Goal: Navigation & Orientation: Go to known website

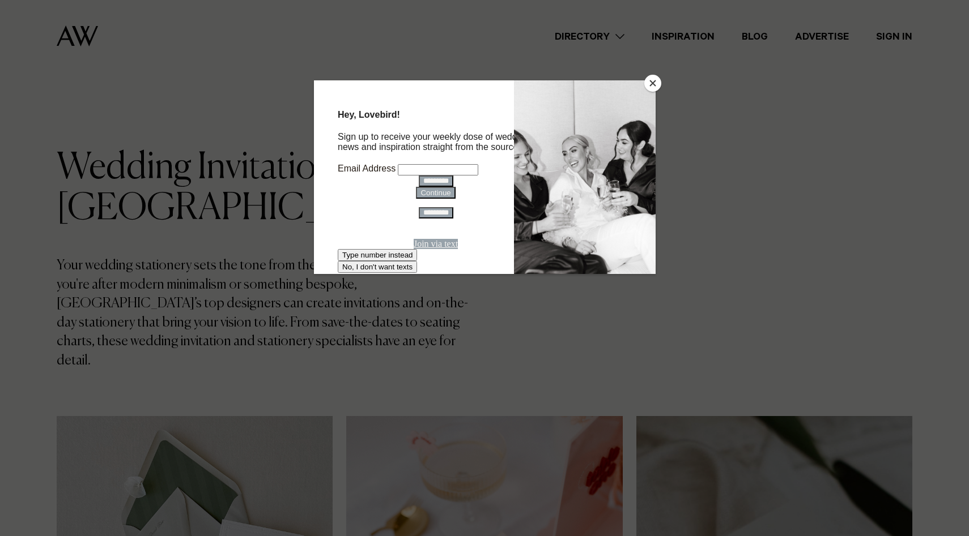
click at [651, 82] on button "Close" at bounding box center [652, 83] width 17 height 17
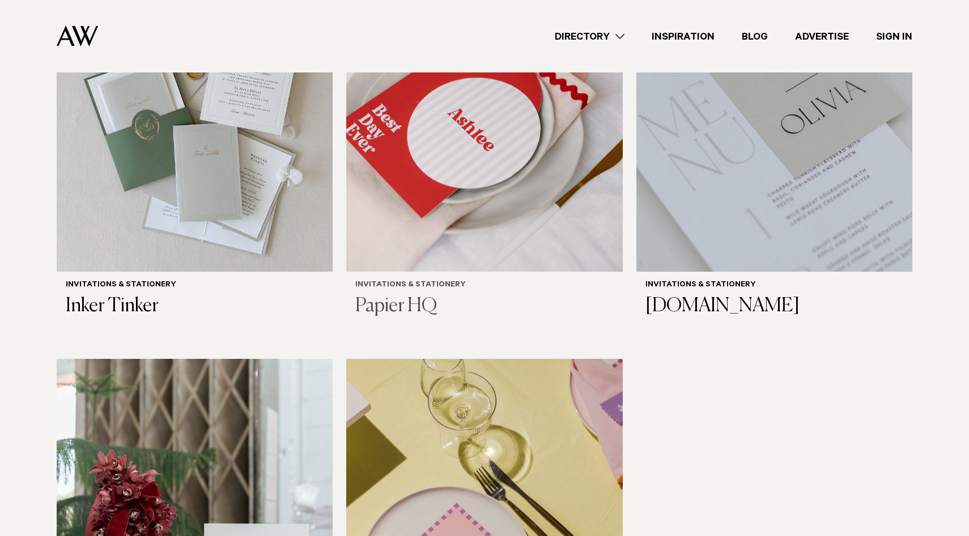
scroll to position [379, 0]
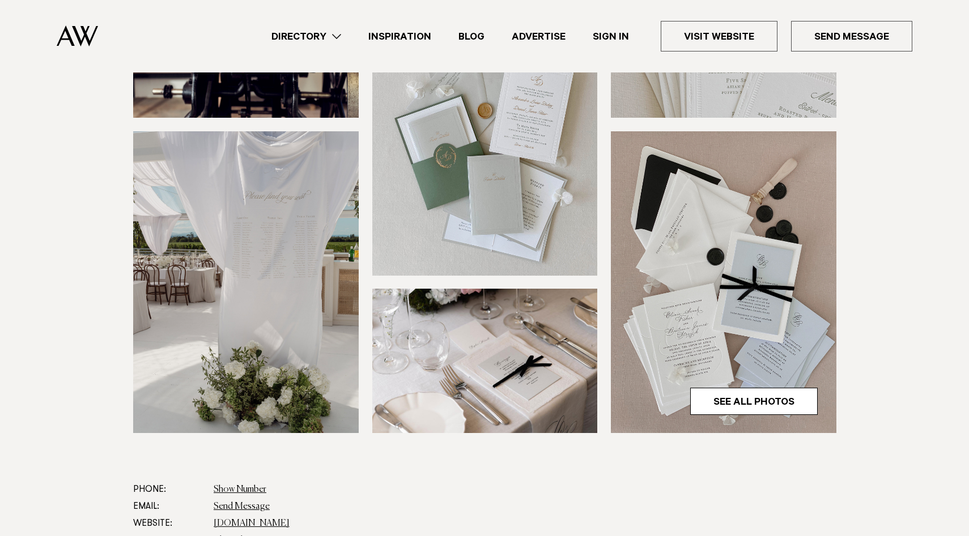
scroll to position [231, 0]
click at [731, 403] on link "See All Photos" at bounding box center [753, 400] width 127 height 27
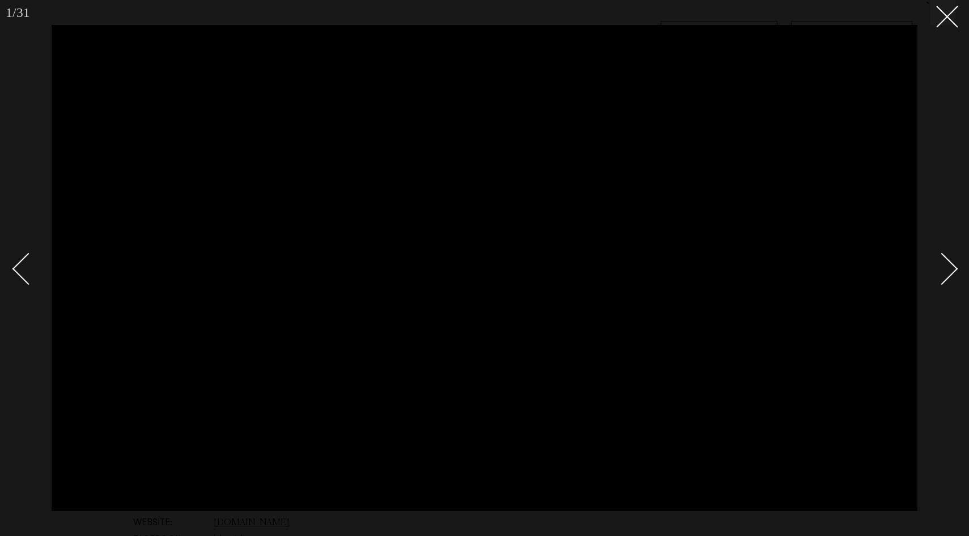
click at [953, 267] on div "Next slide" at bounding box center [942, 269] width 32 height 32
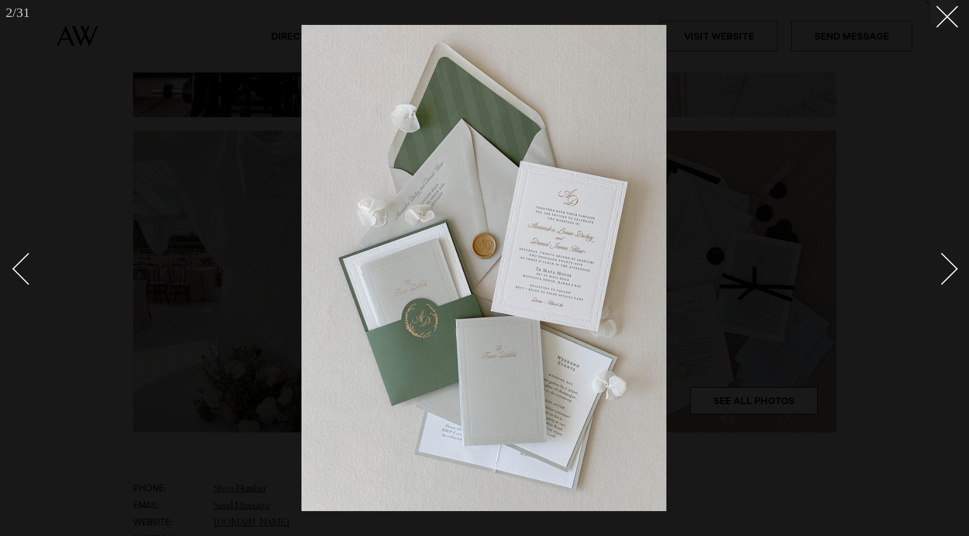
click at [953, 267] on div "Next slide" at bounding box center [942, 269] width 32 height 32
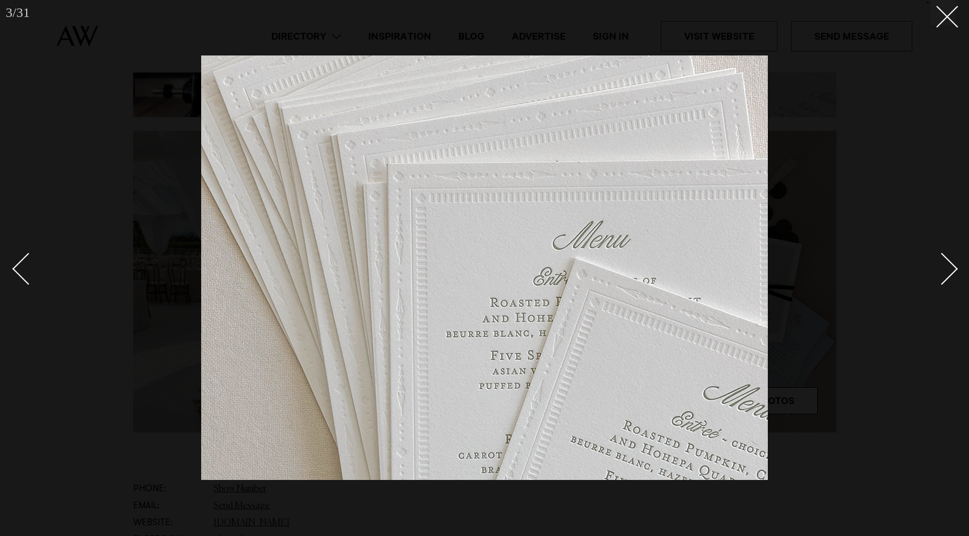
click at [953, 267] on div "Next slide" at bounding box center [942, 269] width 32 height 32
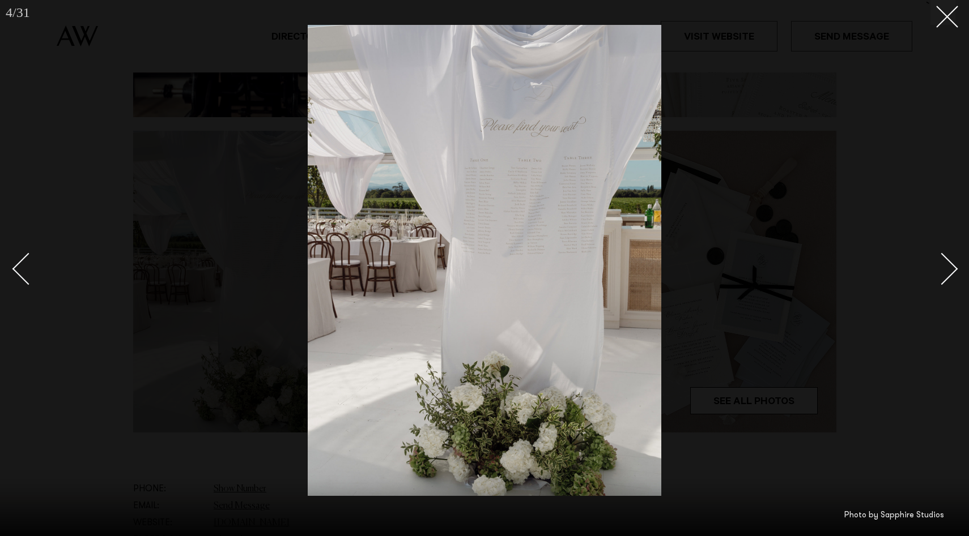
click at [947, 25] on div at bounding box center [484, 268] width 969 height 536
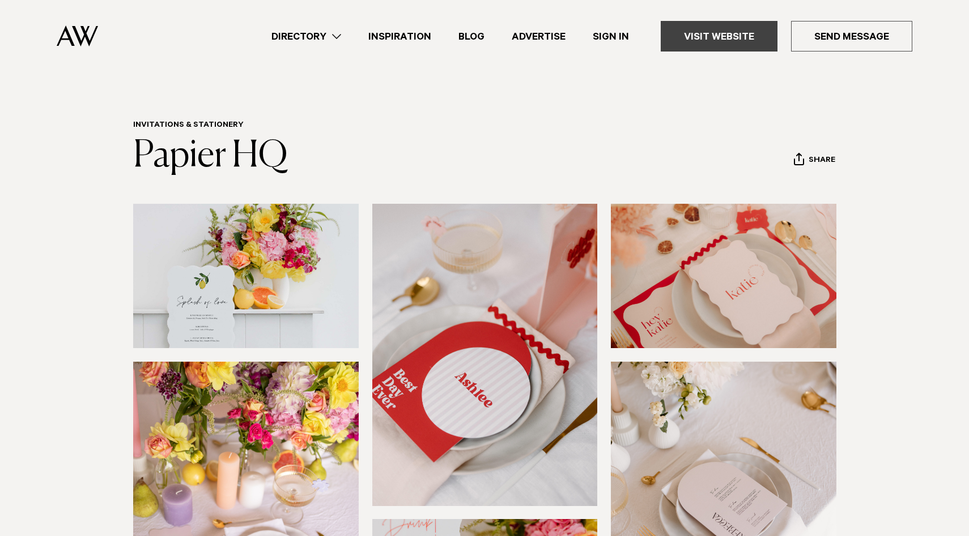
click at [712, 36] on link "Visit Website" at bounding box center [719, 36] width 117 height 31
